Goal: Information Seeking & Learning: Learn about a topic

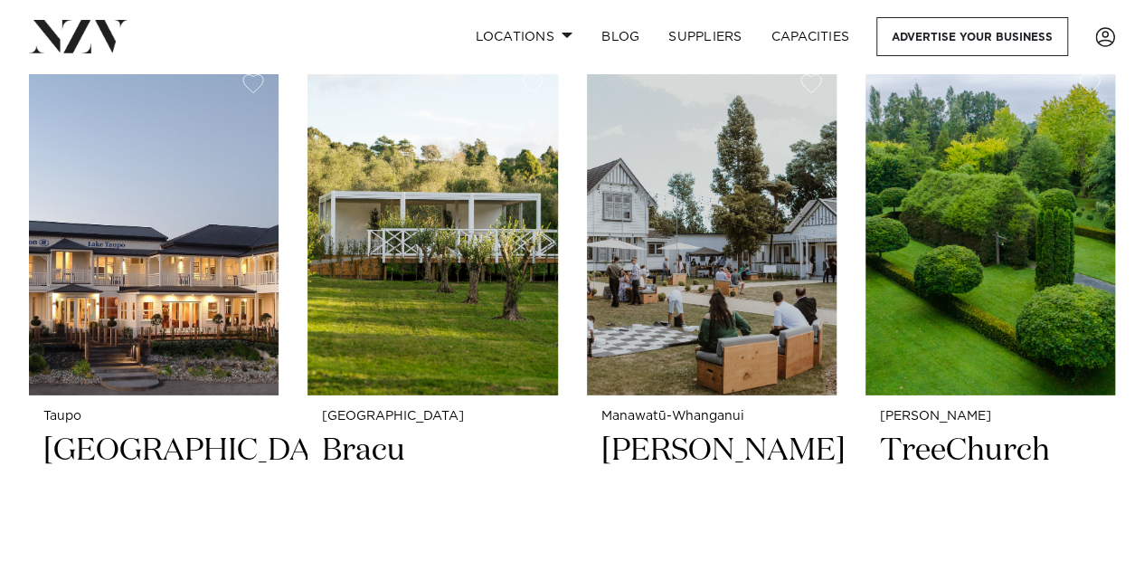
scroll to position [2603, 0]
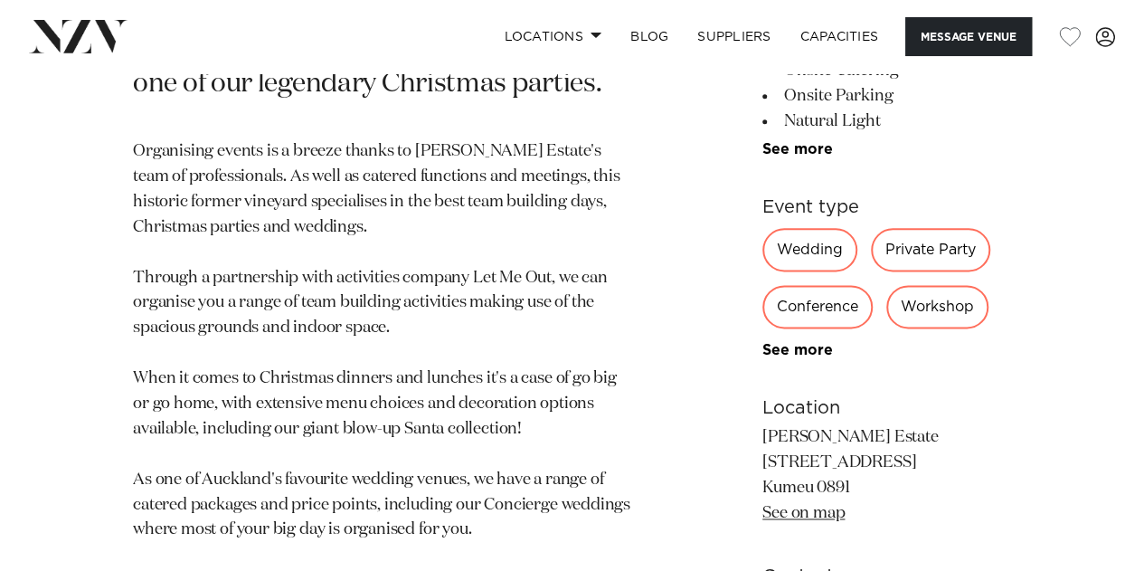
scroll to position [1024, 0]
click at [792, 284] on div "Conference" at bounding box center [817, 305] width 110 height 43
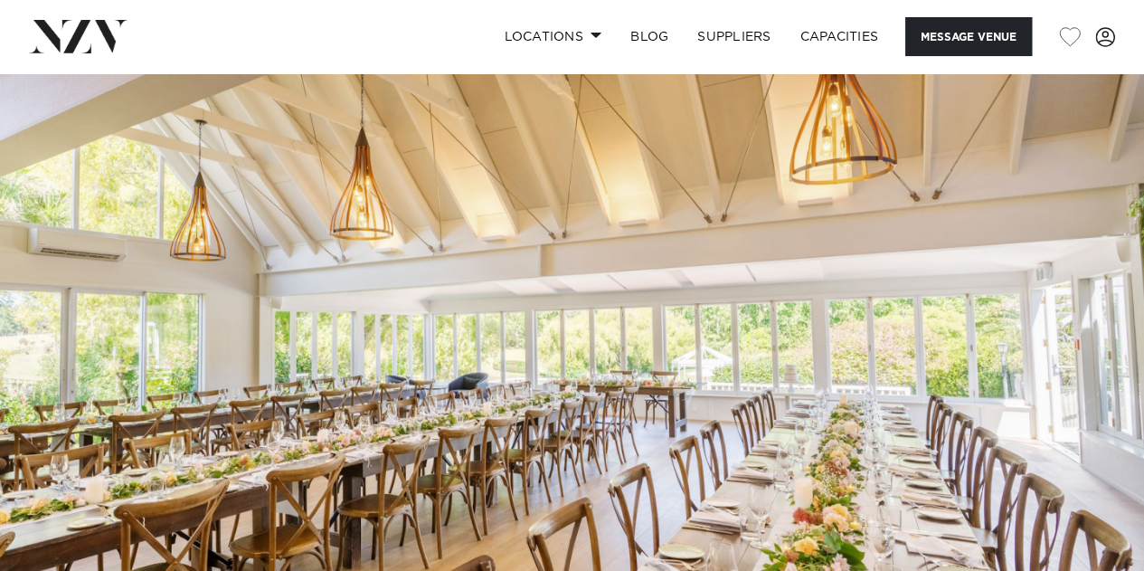
scroll to position [0, 0]
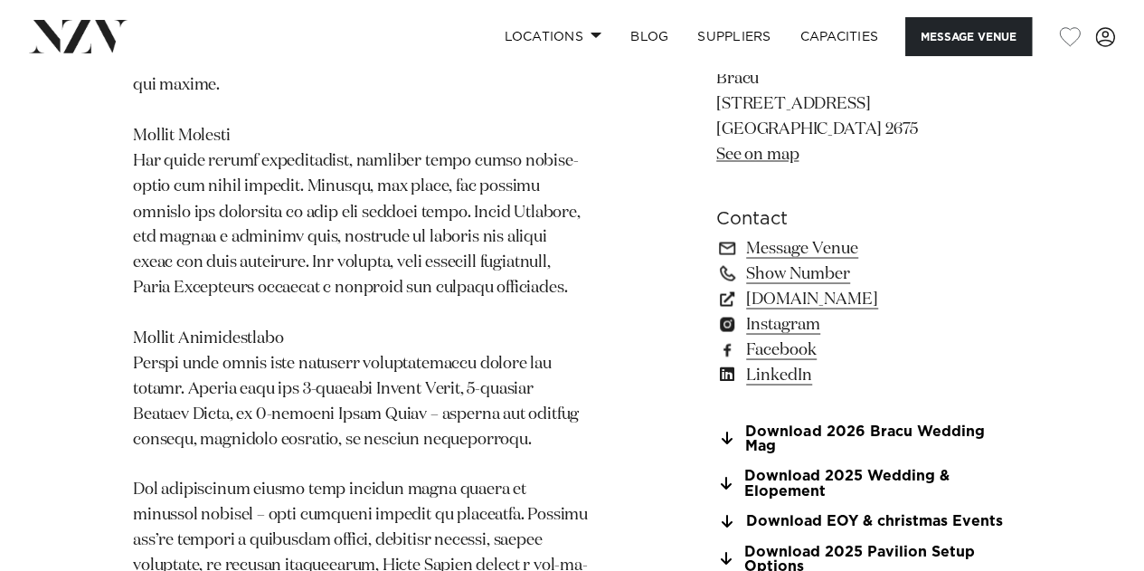
scroll to position [1519, 0]
click at [787, 284] on link "bracu.co.nz" at bounding box center [863, 296] width 295 height 25
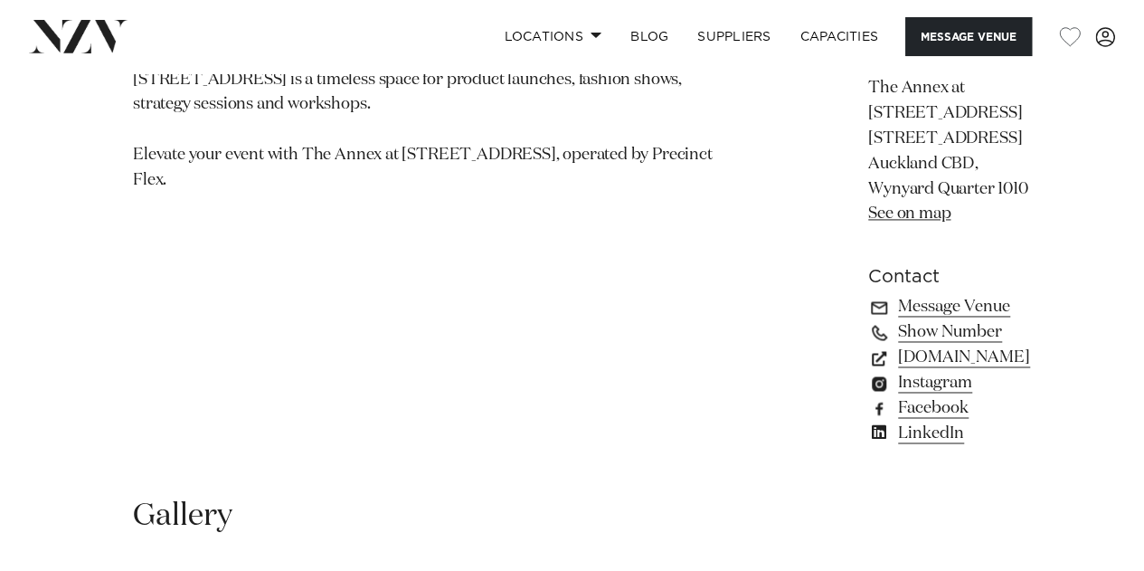
scroll to position [1308, 0]
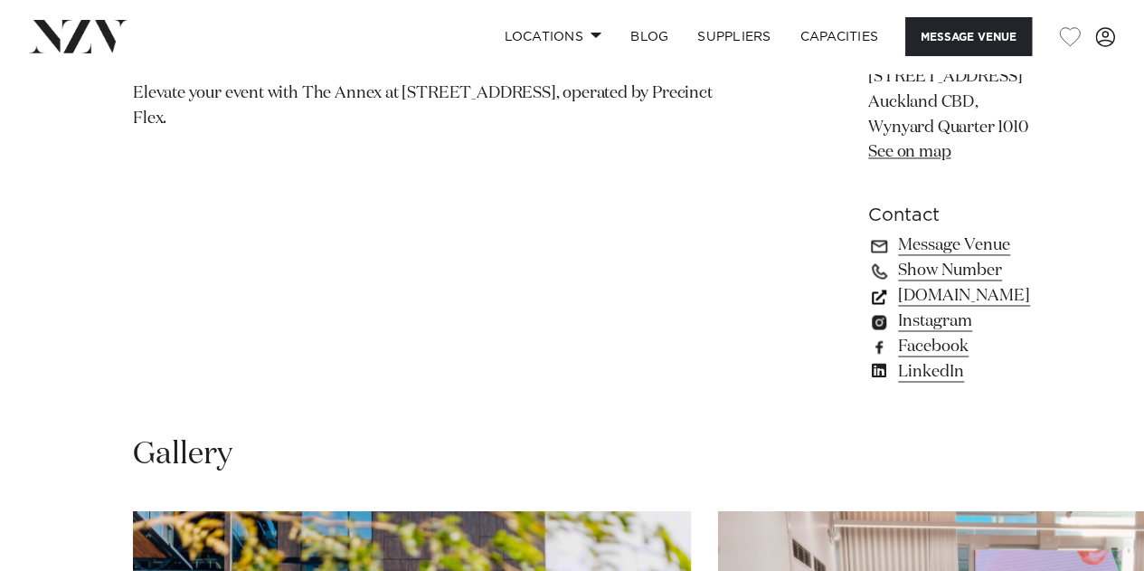
click at [868, 283] on link "[DOMAIN_NAME]" at bounding box center [952, 295] width 168 height 25
